Goal: Transaction & Acquisition: Obtain resource

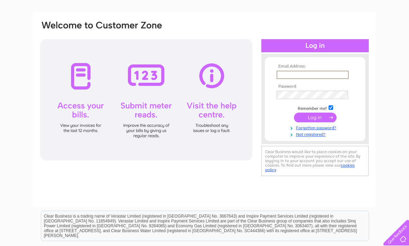
type input "granolab@hotmail.com"
click at [315, 118] on input "submit" at bounding box center [315, 118] width 43 height 10
click at [320, 118] on input "submit" at bounding box center [315, 117] width 43 height 10
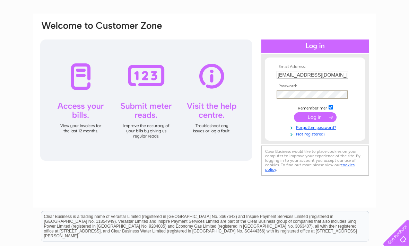
scroll to position [38, 0]
click at [320, 117] on input "submit" at bounding box center [315, 118] width 43 height 10
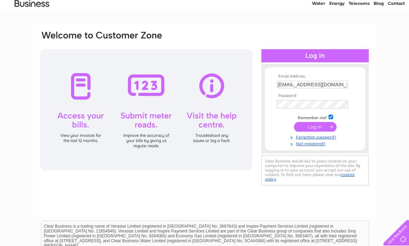
scroll to position [0, 0]
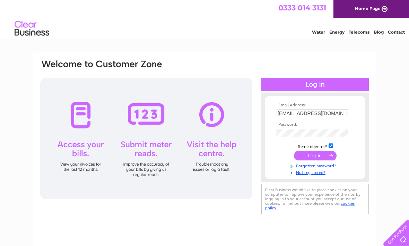
click at [380, 10] on link "Home Page" at bounding box center [371, 9] width 76 height 18
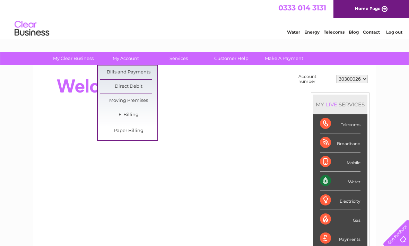
click at [138, 71] on link "Bills and Payments" at bounding box center [128, 73] width 57 height 14
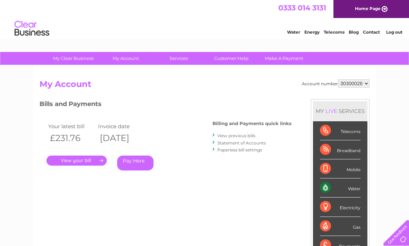
click at [86, 160] on link "." at bounding box center [76, 161] width 60 height 10
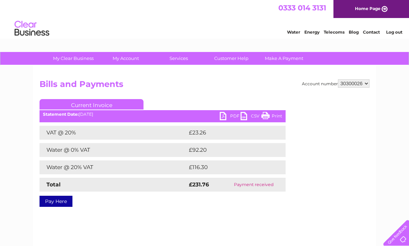
click at [228, 116] on link "PDF" at bounding box center [230, 117] width 21 height 10
